Goal: Task Accomplishment & Management: Manage account settings

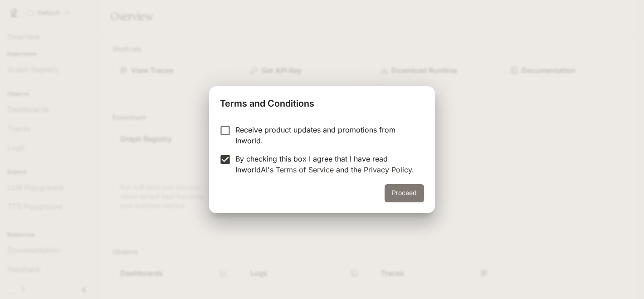
click at [403, 193] on button "Proceed" at bounding box center [404, 193] width 39 height 18
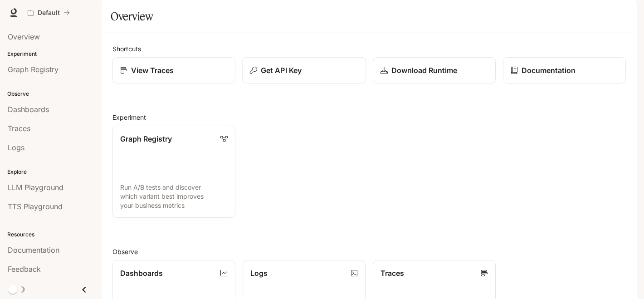
click at [321, 76] on div "Get API Key" at bounding box center [304, 70] width 108 height 11
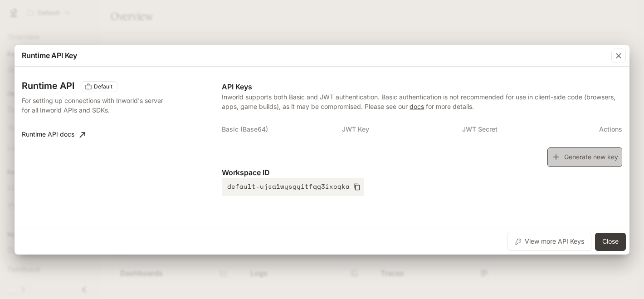
click at [585, 160] on button "Generate new key" at bounding box center [585, 157] width 75 height 20
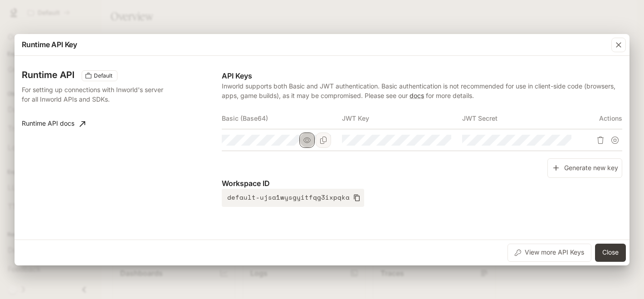
click at [308, 141] on icon "button" at bounding box center [306, 139] width 7 height 5
click at [308, 141] on icon "button" at bounding box center [306, 140] width 7 height 7
click at [428, 140] on icon "button" at bounding box center [427, 139] width 7 height 5
click at [427, 141] on icon "button" at bounding box center [427, 140] width 7 height 6
click at [543, 139] on button "button" at bounding box center [547, 139] width 15 height 15
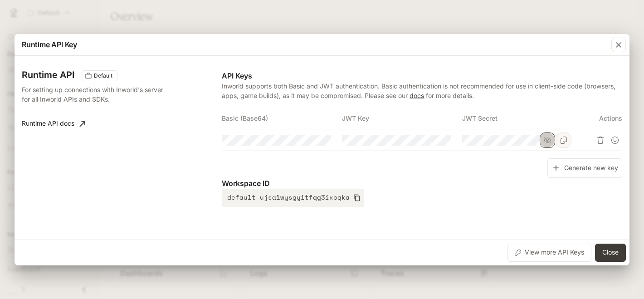
click at [543, 139] on button "button" at bounding box center [547, 139] width 15 height 15
click at [425, 188] on p "Workspace ID" at bounding box center [422, 183] width 401 height 11
click at [74, 124] on link "Runtime API docs" at bounding box center [53, 124] width 71 height 18
click at [616, 253] on button "Close" at bounding box center [610, 253] width 31 height 18
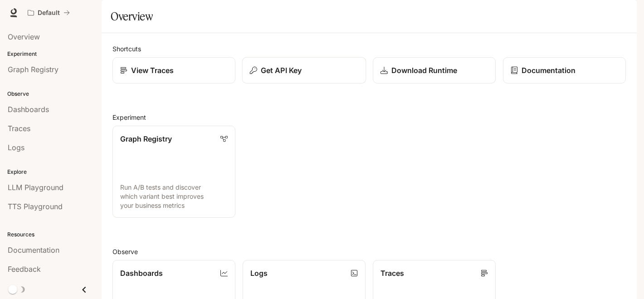
click at [278, 76] on p "Get API Key" at bounding box center [281, 70] width 41 height 11
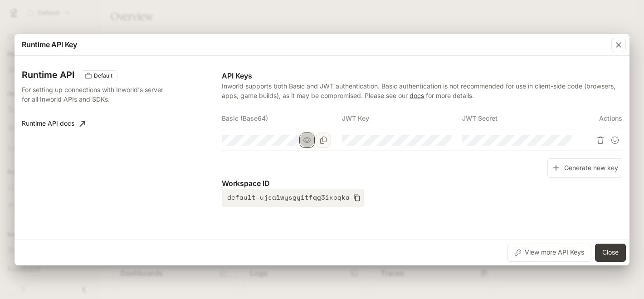
click at [309, 141] on icon "button" at bounding box center [306, 140] width 7 height 7
click at [308, 141] on icon "button" at bounding box center [306, 140] width 7 height 7
click at [313, 169] on div "Generate new key" at bounding box center [422, 168] width 401 height 20
click at [621, 48] on icon "button" at bounding box center [618, 44] width 9 height 9
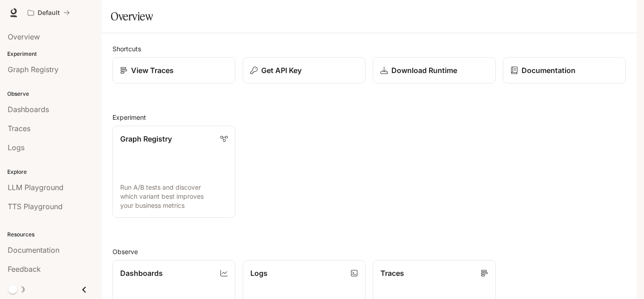
click at [619, 9] on img "button" at bounding box center [624, 12] width 13 height 13
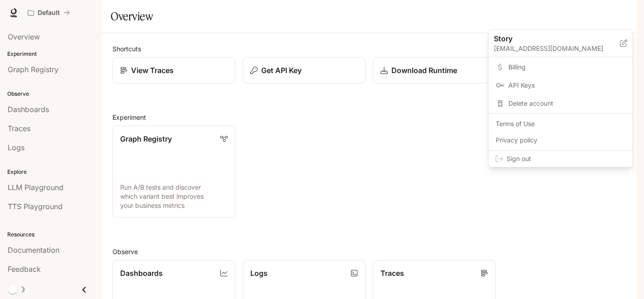
click at [514, 69] on span "Billing" at bounding box center [567, 67] width 117 height 9
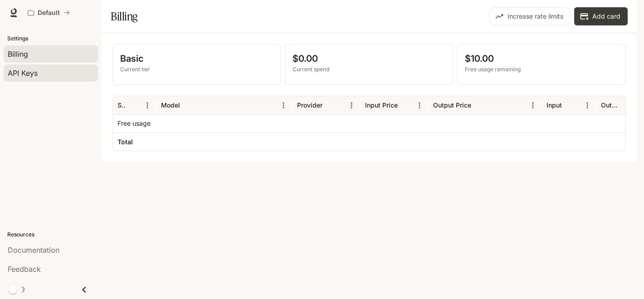
click at [48, 75] on div "API Keys" at bounding box center [51, 73] width 86 height 11
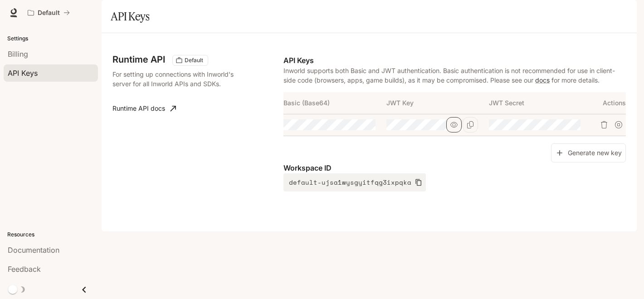
click at [456, 127] on icon "button" at bounding box center [453, 124] width 7 height 5
click at [557, 128] on icon "button" at bounding box center [556, 124] width 7 height 7
click at [352, 127] on icon "button" at bounding box center [351, 124] width 7 height 5
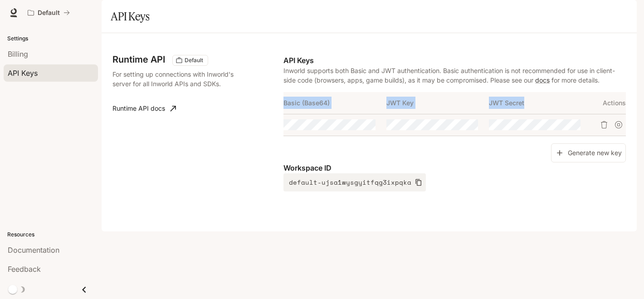
drag, startPoint x: 537, startPoint y: 125, endPoint x: 284, endPoint y: 127, distance: 253.6
click at [284, 114] on tr "Basic (Base64) JWT Key JWT Secret Actions" at bounding box center [455, 103] width 342 height 22
copy tr "Basic (Base64) JWT Key JWT Secret"
click at [366, 128] on icon "Copy Basic (Base64)" at bounding box center [367, 124] width 7 height 7
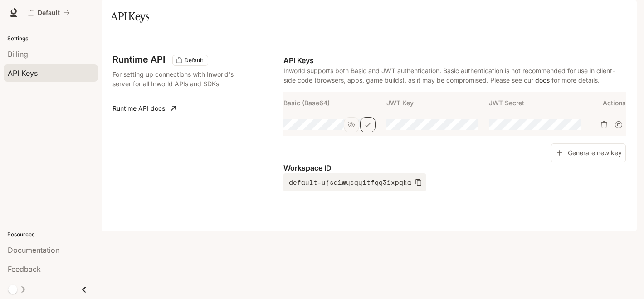
click at [368, 77] on div "Runtime API Default For setting up connections with Inworld's server for all In…" at bounding box center [368, 132] width 513 height 176
click at [370, 128] on icon "Copy Basic (Base64)" at bounding box center [367, 124] width 7 height 7
click at [271, 29] on section "API Keys" at bounding box center [369, 16] width 535 height 33
click at [58, 57] on div "Billing" at bounding box center [51, 54] width 86 height 11
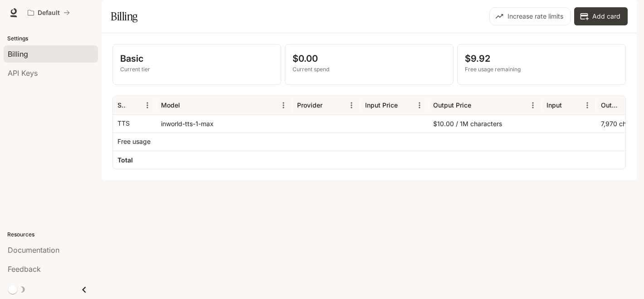
click at [393, 30] on section "Billing Increase rate limits Add card" at bounding box center [369, 16] width 535 height 33
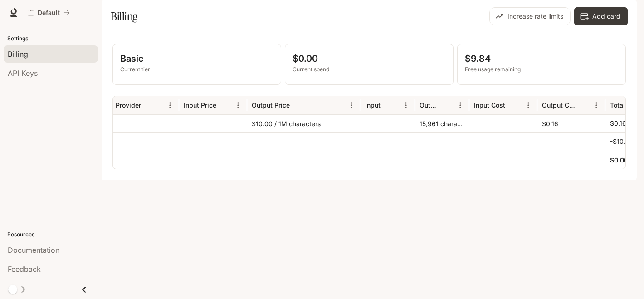
scroll to position [0, 196]
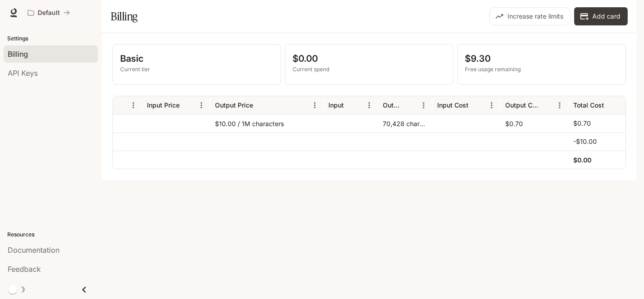
scroll to position [0, 230]
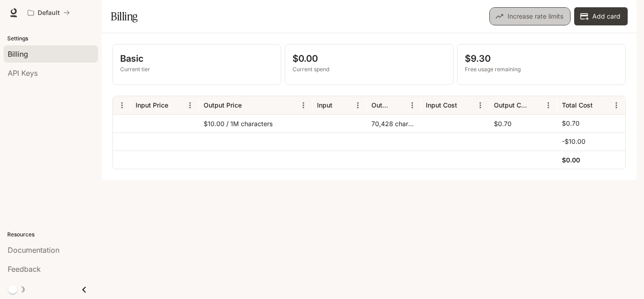
click at [551, 25] on button "Increase rate limits" at bounding box center [529, 16] width 81 height 18
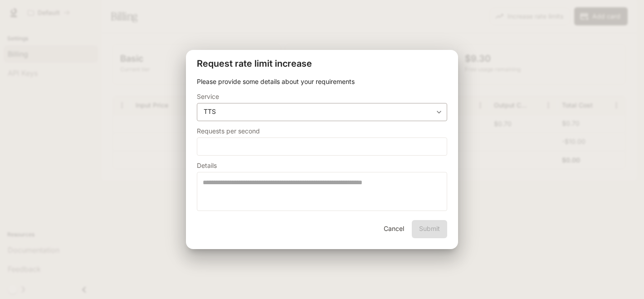
click at [439, 113] on body "**********" at bounding box center [322, 149] width 644 height 299
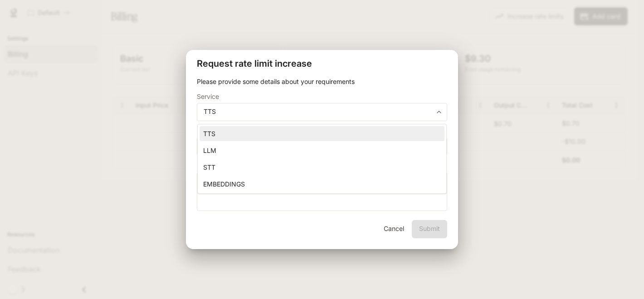
click at [421, 18] on div at bounding box center [322, 149] width 644 height 299
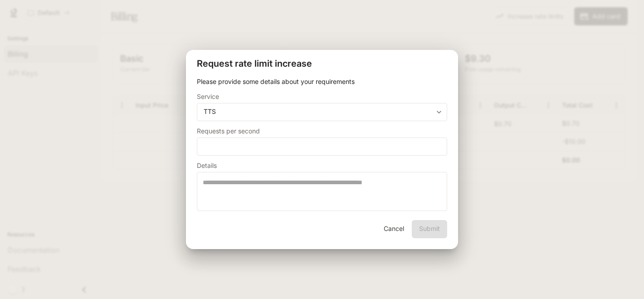
click at [392, 232] on button "Cancel" at bounding box center [393, 229] width 29 height 18
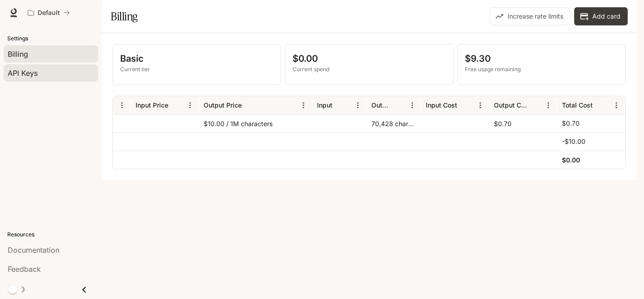
click at [18, 73] on span "API Keys" at bounding box center [23, 73] width 30 height 11
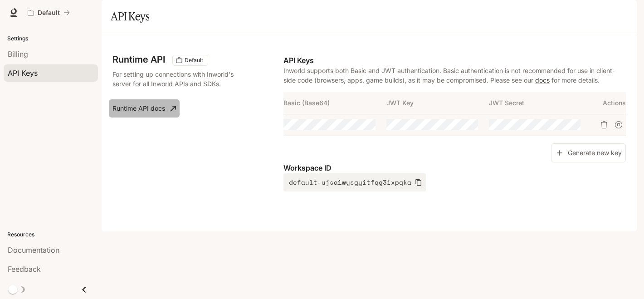
click at [164, 117] on link "Runtime API docs" at bounding box center [144, 108] width 71 height 18
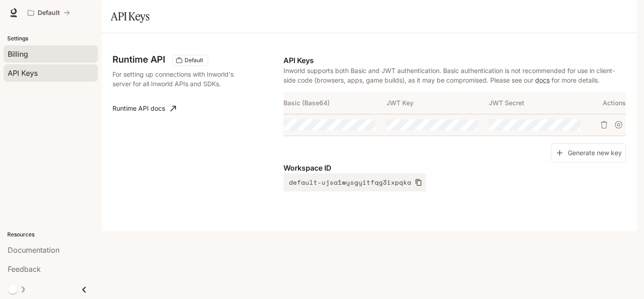
click at [34, 49] on div "Billing" at bounding box center [51, 54] width 86 height 11
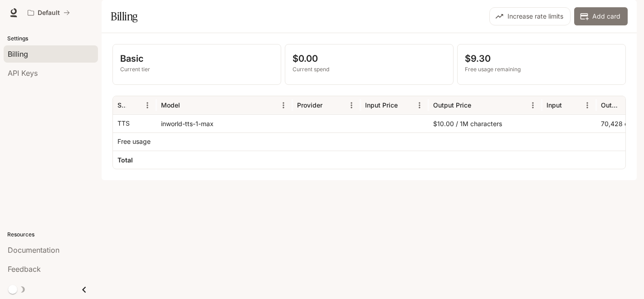
click at [601, 25] on button "Add card" at bounding box center [601, 16] width 54 height 18
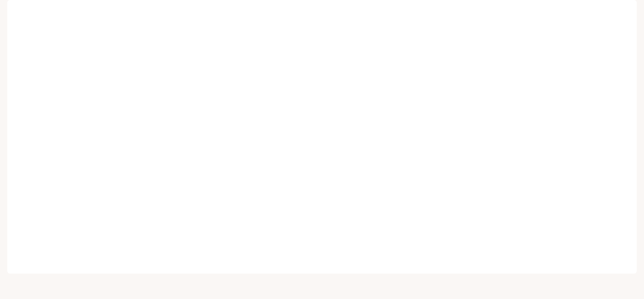
click at [624, 11] on img "button" at bounding box center [624, 12] width 13 height 13
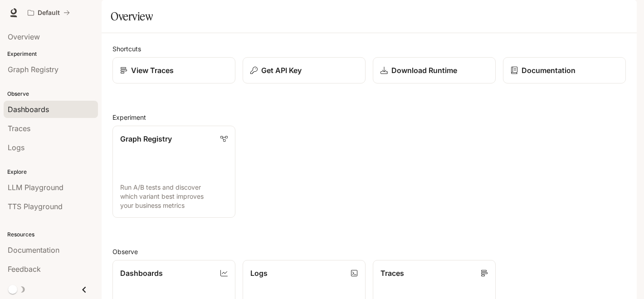
click at [37, 115] on link "Dashboards" at bounding box center [51, 109] width 94 height 17
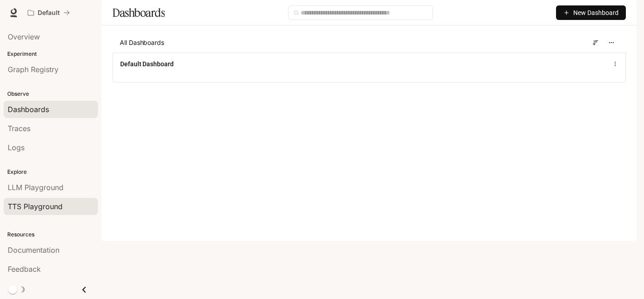
click at [59, 205] on span "TTS Playground" at bounding box center [35, 206] width 55 height 11
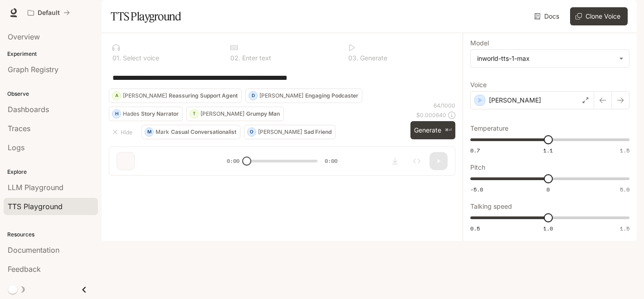
click at [626, 9] on img "button" at bounding box center [624, 12] width 13 height 13
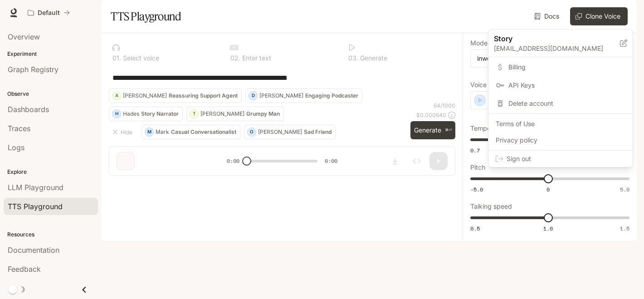
click at [539, 67] on span "Billing" at bounding box center [567, 67] width 117 height 9
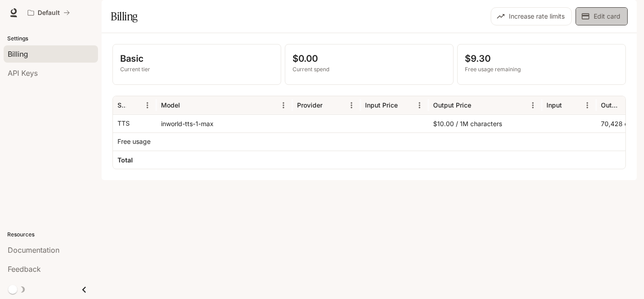
click at [605, 25] on button "Edit card" at bounding box center [602, 16] width 52 height 18
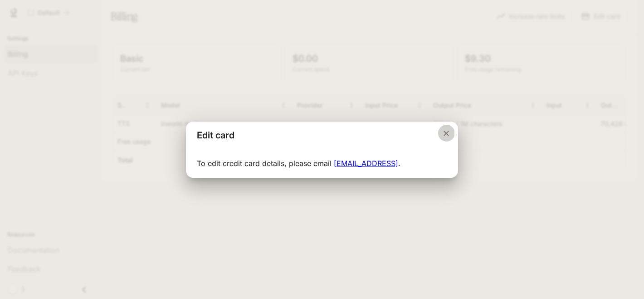
click at [445, 135] on icon "Close dialog" at bounding box center [446, 133] width 9 height 9
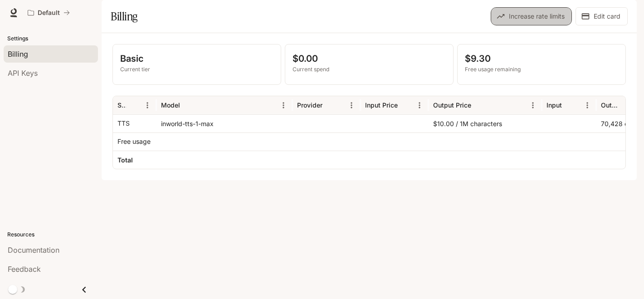
click at [546, 25] on button "Increase rate limits" at bounding box center [531, 16] width 81 height 18
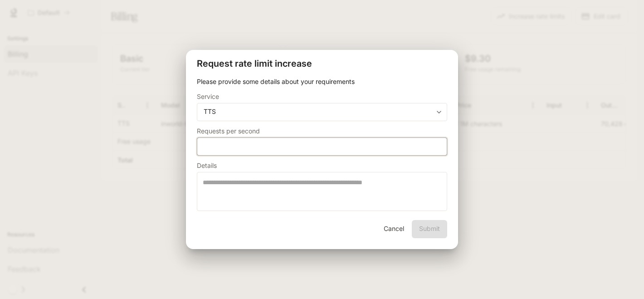
click at [240, 143] on input "*" at bounding box center [321, 146] width 249 height 9
click at [238, 150] on input "*" at bounding box center [321, 146] width 249 height 9
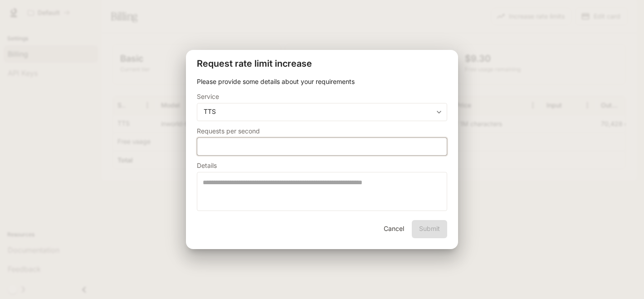
click at [438, 145] on input "*" at bounding box center [321, 146] width 249 height 9
click at [438, 152] on div "* ​" at bounding box center [322, 146] width 250 height 18
click at [437, 150] on input "*" at bounding box center [321, 146] width 249 height 9
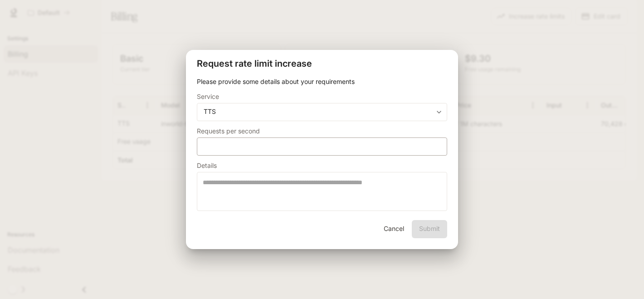
click at [437, 151] on div "* ​" at bounding box center [322, 146] width 250 height 18
click at [293, 156] on form "**********" at bounding box center [322, 143] width 250 height 133
click at [293, 152] on div "* ​" at bounding box center [322, 146] width 250 height 18
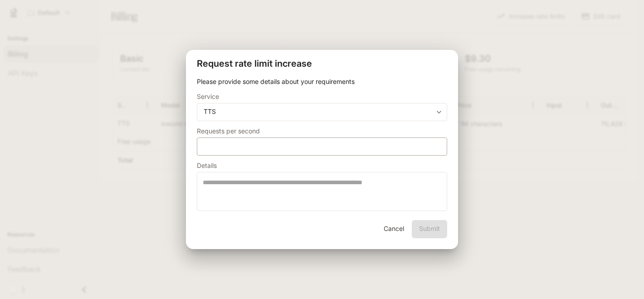
click at [293, 152] on div "* ​" at bounding box center [322, 146] width 250 height 18
click at [437, 150] on input "*" at bounding box center [321, 146] width 249 height 9
type input "*"
click at [437, 149] on input "*" at bounding box center [321, 146] width 249 height 9
click at [392, 226] on button "Cancel" at bounding box center [393, 229] width 29 height 18
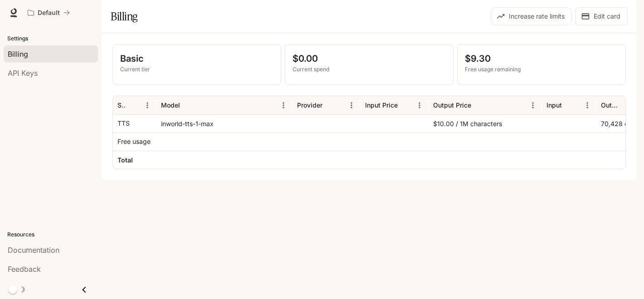
click at [477, 180] on div "Basic Current tier $0.00 Current spend $9.30 Free usage remaining Service Model…" at bounding box center [369, 106] width 535 height 147
click at [380, 73] on p "Current spend" at bounding box center [369, 69] width 153 height 8
click at [30, 72] on span "API Keys" at bounding box center [23, 73] width 30 height 11
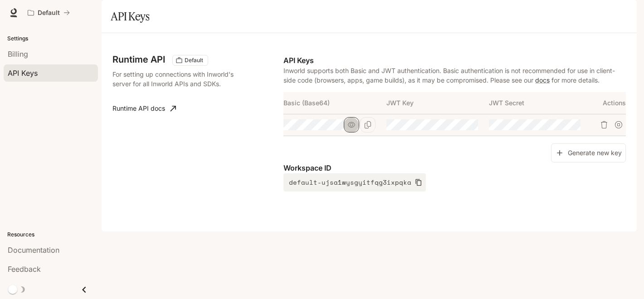
click at [351, 128] on icon "button" at bounding box center [351, 124] width 7 height 7
click at [371, 128] on icon "Copy Basic (Base64)" at bounding box center [368, 124] width 6 height 7
click at [40, 55] on div "Billing" at bounding box center [51, 54] width 86 height 11
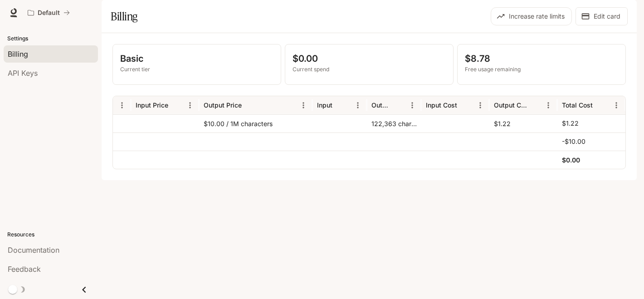
click at [323, 73] on p "Current spend" at bounding box center [369, 69] width 153 height 8
click at [311, 65] on p "$0.00" at bounding box center [369, 59] width 153 height 14
click at [327, 65] on p "$0.00" at bounding box center [369, 59] width 153 height 14
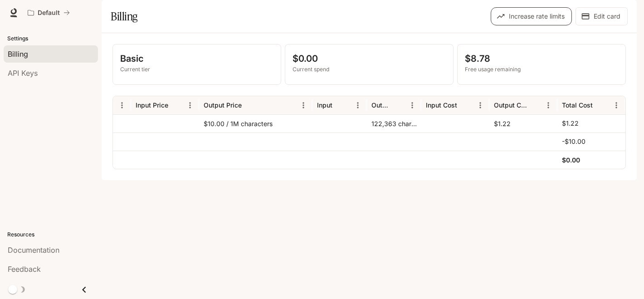
click at [557, 25] on button "Increase rate limits" at bounding box center [531, 16] width 81 height 18
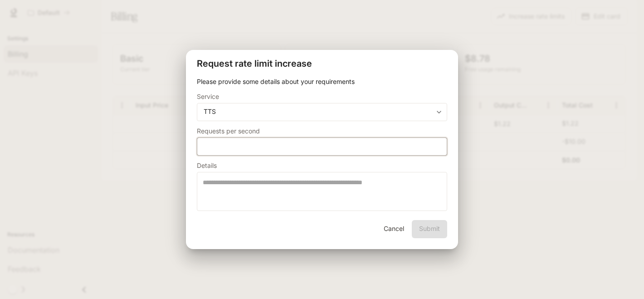
click at [437, 145] on input "*" at bounding box center [321, 146] width 249 height 9
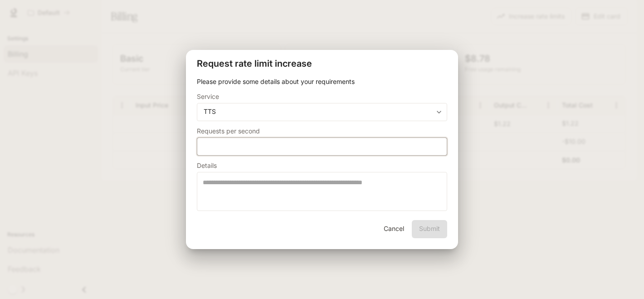
click at [437, 145] on input "*" at bounding box center [321, 146] width 249 height 9
type input "**"
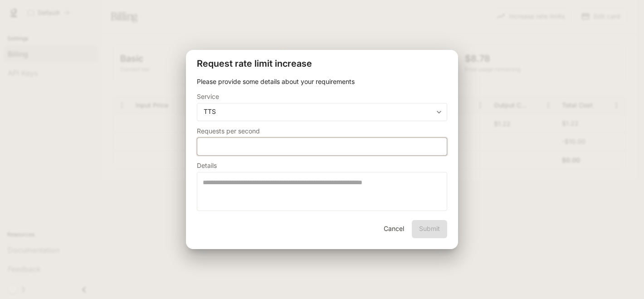
click at [437, 145] on input "**" at bounding box center [321, 146] width 249 height 9
click at [394, 231] on button "Cancel" at bounding box center [393, 229] width 29 height 18
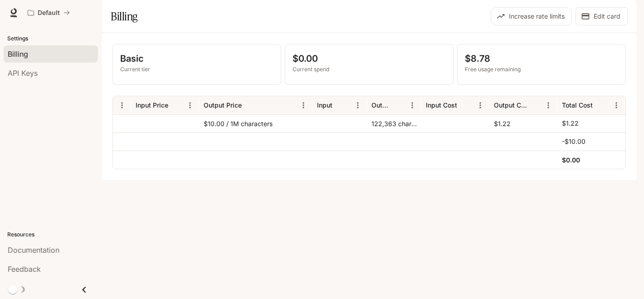
click at [137, 65] on p "Basic" at bounding box center [196, 59] width 153 height 14
click at [626, 15] on img "button" at bounding box center [624, 12] width 13 height 13
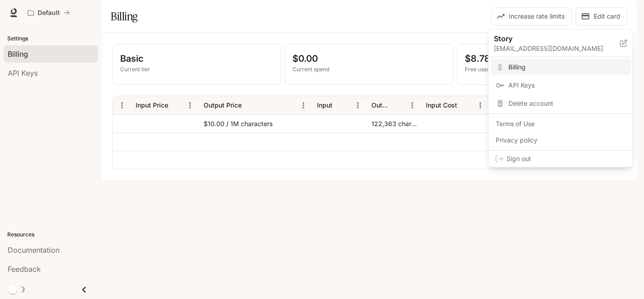
click at [627, 40] on div "Story storyscriptai@gmail.com" at bounding box center [561, 43] width 144 height 28
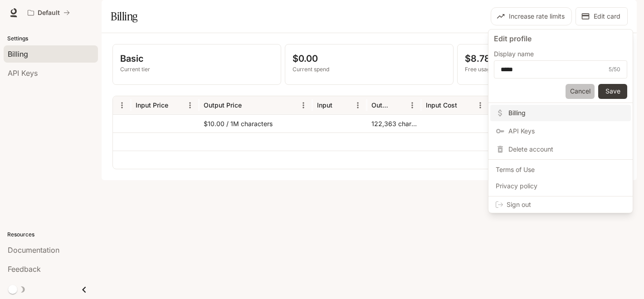
click at [577, 93] on button "Cancel" at bounding box center [580, 91] width 29 height 15
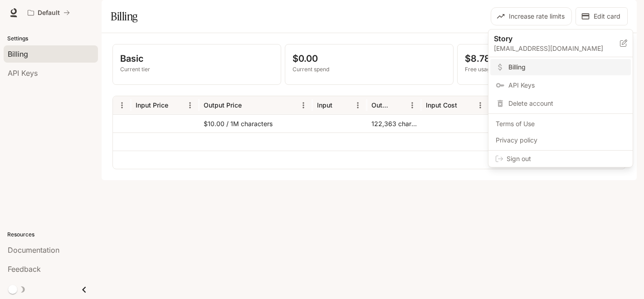
click at [417, 32] on div at bounding box center [322, 149] width 644 height 299
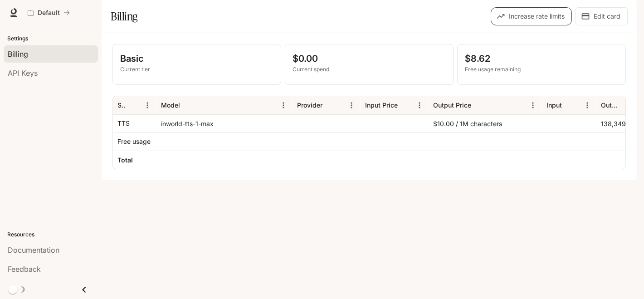
click at [550, 25] on button "Increase rate limits" at bounding box center [531, 16] width 81 height 18
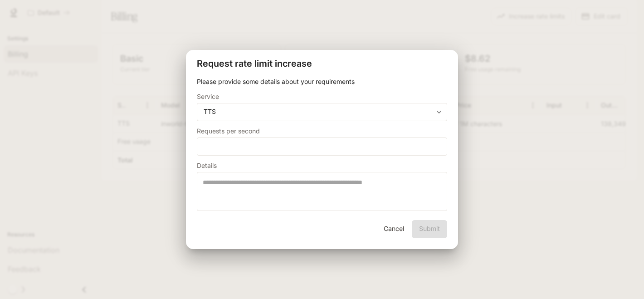
click at [523, 215] on div "**********" at bounding box center [322, 149] width 644 height 299
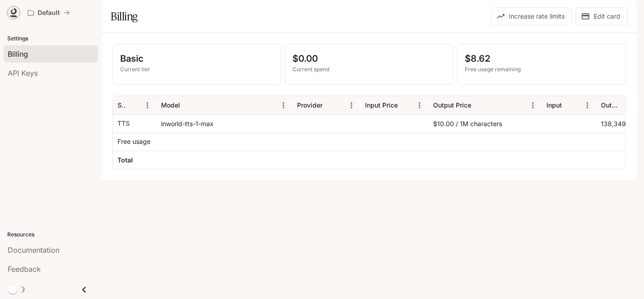
click at [16, 9] on icon at bounding box center [14, 11] width 6 height 6
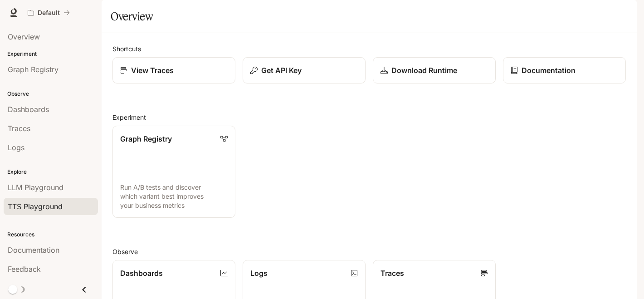
click at [39, 204] on span "TTS Playground" at bounding box center [35, 206] width 55 height 11
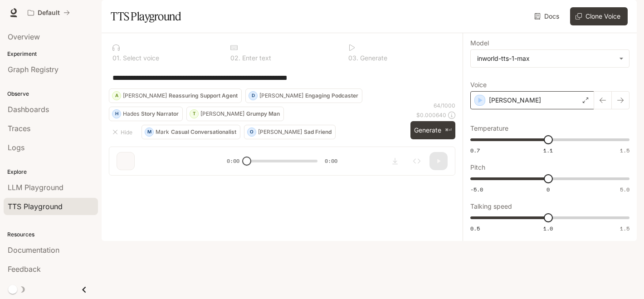
click at [583, 103] on icon at bounding box center [585, 100] width 5 height 5
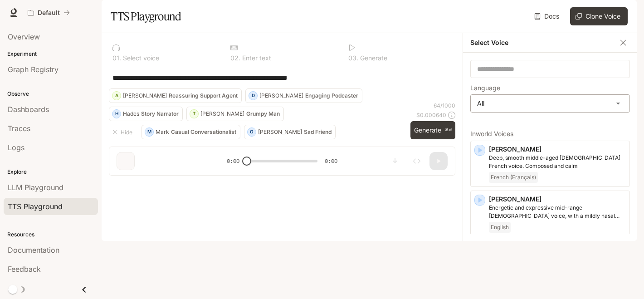
click at [522, 125] on body "**********" at bounding box center [322, 149] width 644 height 299
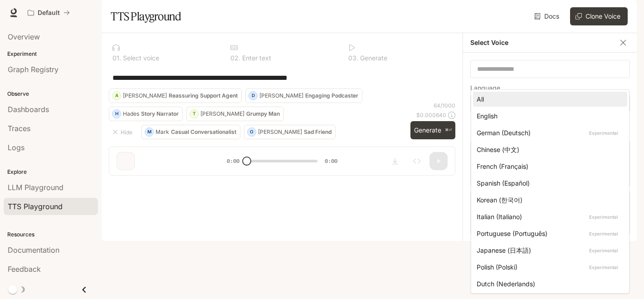
click at [520, 112] on div "English" at bounding box center [548, 116] width 143 height 10
type input "*****"
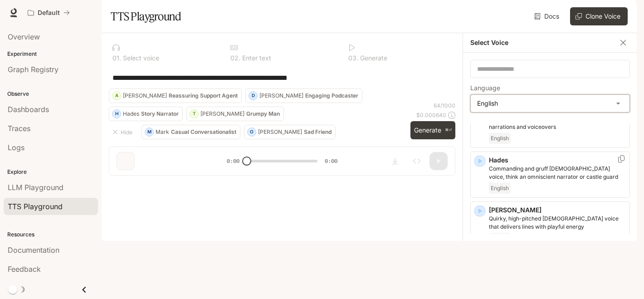
scroll to position [375, 0]
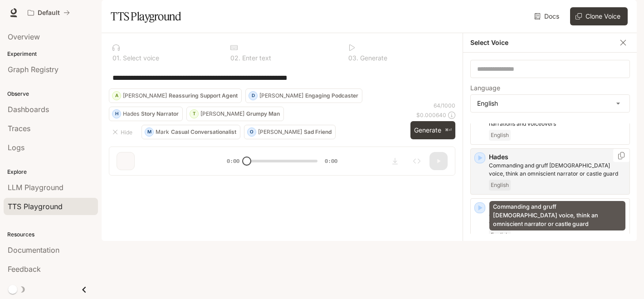
click at [542, 178] on p "Commanding and gruff male voice, think an omniscient narrator or castle guard" at bounding box center [557, 169] width 137 height 16
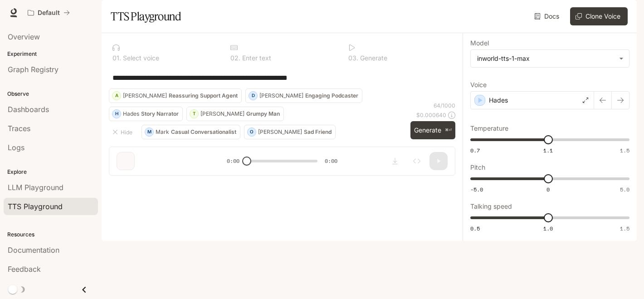
click at [252, 88] on div "**********" at bounding box center [282, 78] width 347 height 22
click at [214, 83] on textarea "**********" at bounding box center [281, 78] width 339 height 10
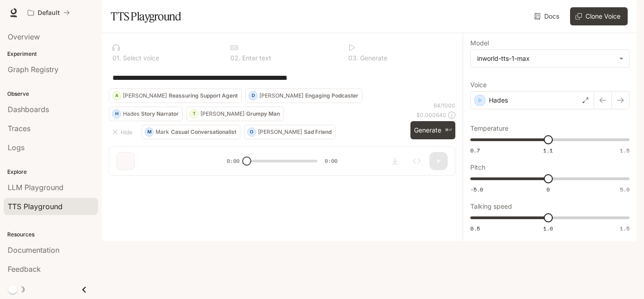
paste textarea "**********"
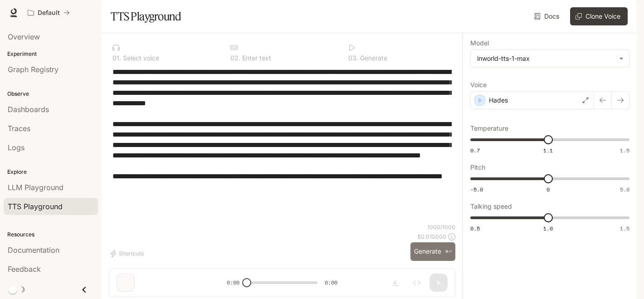
type textarea "**********"
click at [421, 261] on button "Generate ⌘⏎" at bounding box center [433, 251] width 45 height 19
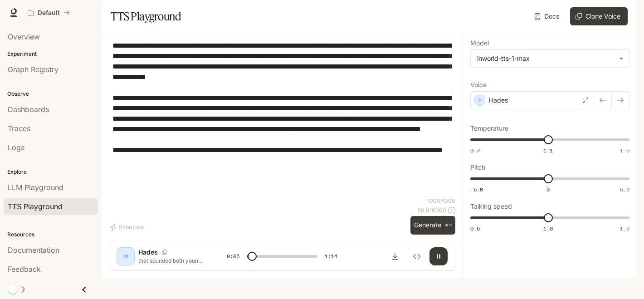
click at [253, 91] on textarea "**********" at bounding box center [281, 118] width 339 height 156
click at [439, 260] on icon "button" at bounding box center [438, 256] width 7 height 7
type input "****"
click at [622, 10] on img "button" at bounding box center [624, 12] width 13 height 13
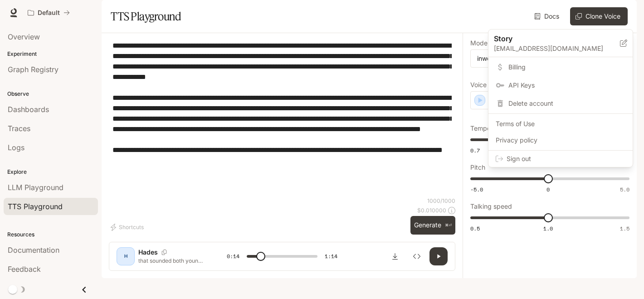
click at [521, 68] on span "Billing" at bounding box center [567, 67] width 117 height 9
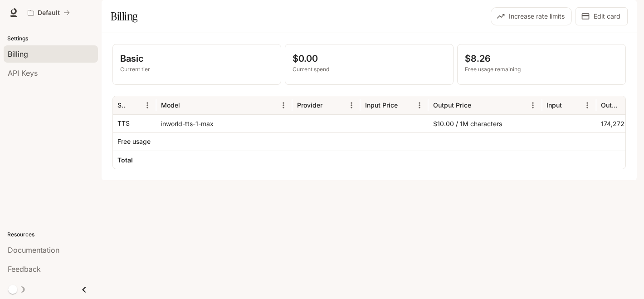
click at [493, 65] on p "$8.26" at bounding box center [541, 59] width 153 height 14
click at [606, 25] on button "Edit card" at bounding box center [602, 16] width 52 height 18
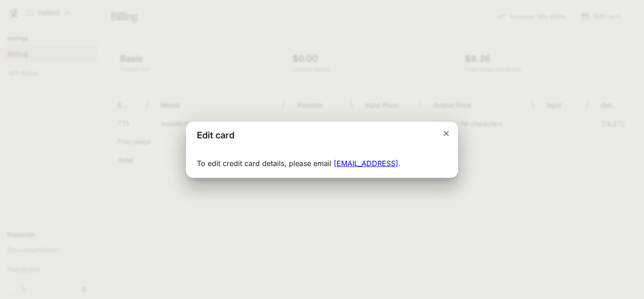
click at [266, 160] on p "To edit credit card details, please email support-billing@inworld.ai ." at bounding box center [322, 163] width 250 height 11
click at [207, 163] on p "To edit credit card details, please email support-billing@inworld.ai ." at bounding box center [322, 163] width 250 height 11
click at [449, 133] on icon "Close dialog" at bounding box center [446, 133] width 9 height 9
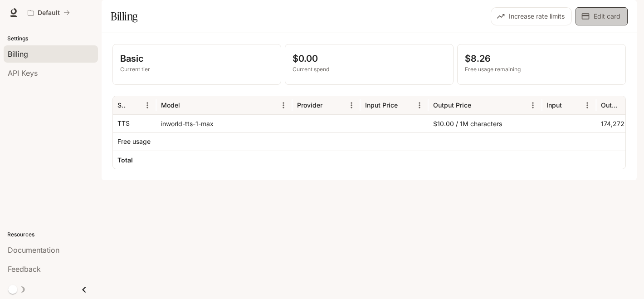
click at [588, 21] on icon "button" at bounding box center [585, 16] width 9 height 9
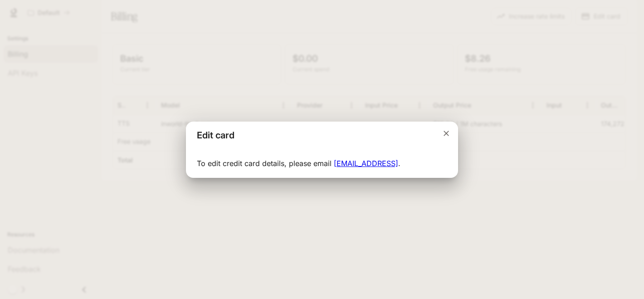
click at [378, 166] on link "support-billing@inworld.ai" at bounding box center [366, 163] width 64 height 9
click at [445, 132] on icon "Close dialog" at bounding box center [446, 133] width 9 height 9
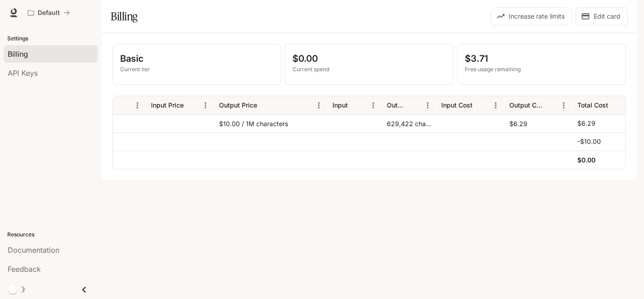
scroll to position [0, 230]
